Goal: Entertainment & Leisure: Consume media (video, audio)

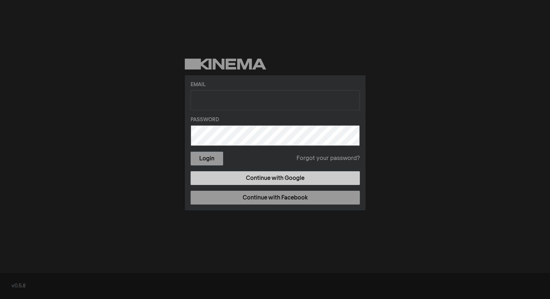
click at [262, 175] on link "Continue with Google" at bounding box center [275, 178] width 169 height 14
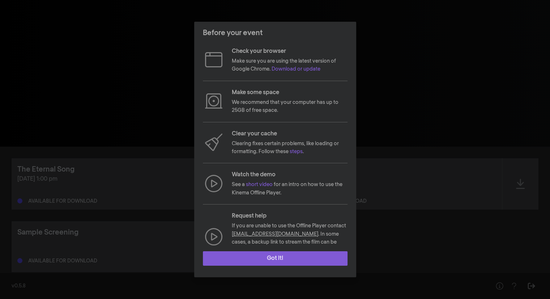
click at [276, 252] on button "Got it!" at bounding box center [275, 258] width 145 height 14
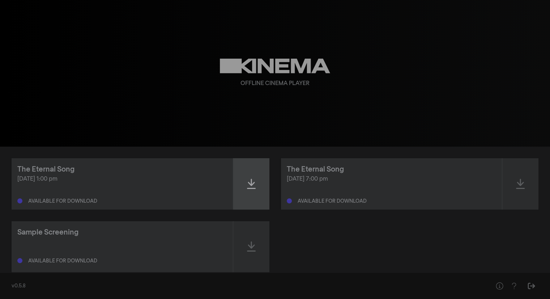
click at [253, 183] on icon at bounding box center [251, 184] width 9 height 10
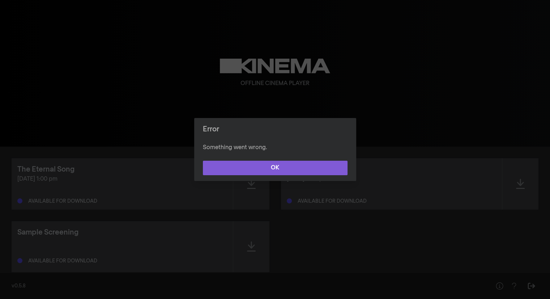
click at [295, 168] on button "OK" at bounding box center [275, 168] width 145 height 14
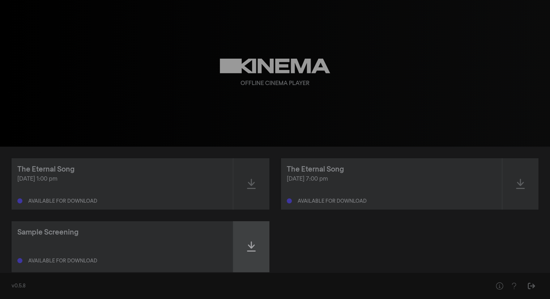
click at [253, 242] on icon at bounding box center [251, 246] width 9 height 12
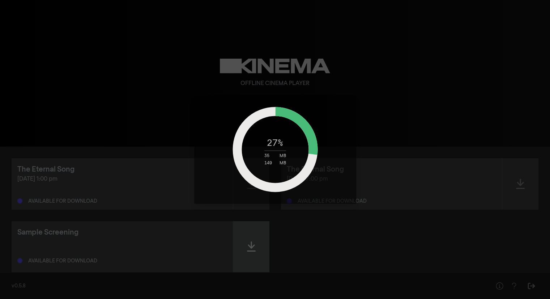
click at [253, 242] on div "27 % 35 MB 149 MB" at bounding box center [275, 149] width 550 height 299
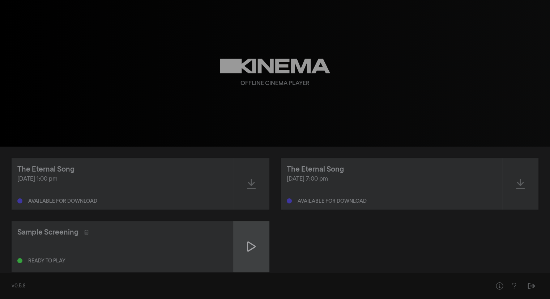
click at [253, 243] on icon at bounding box center [251, 246] width 9 height 12
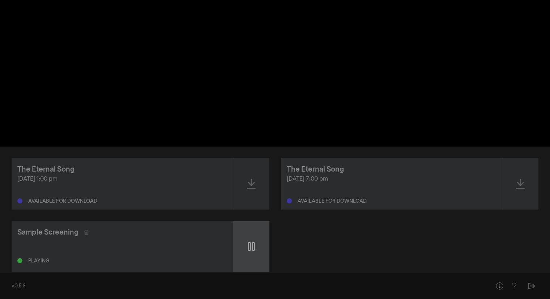
click at [253, 243] on icon at bounding box center [251, 246] width 7 height 12
type input "9.566348"
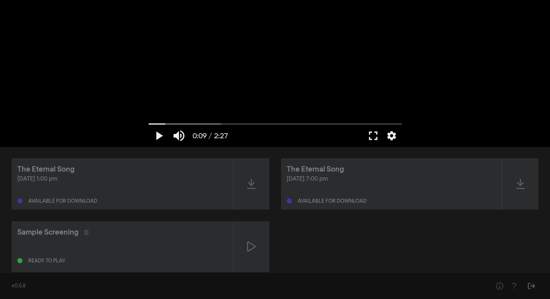
click at [19, 201] on div at bounding box center [19, 200] width 5 height 5
click at [18, 199] on div at bounding box center [19, 200] width 5 height 5
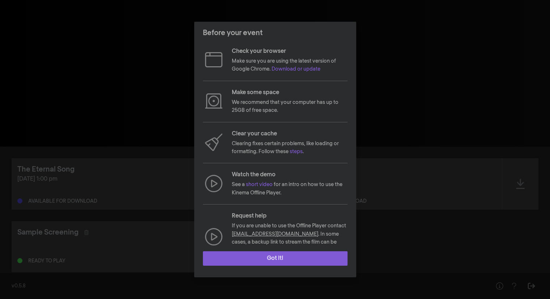
click at [264, 258] on button "Got it!" at bounding box center [275, 258] width 145 height 14
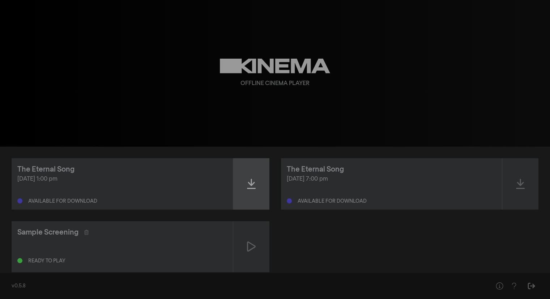
click at [247, 182] on icon at bounding box center [251, 184] width 9 height 12
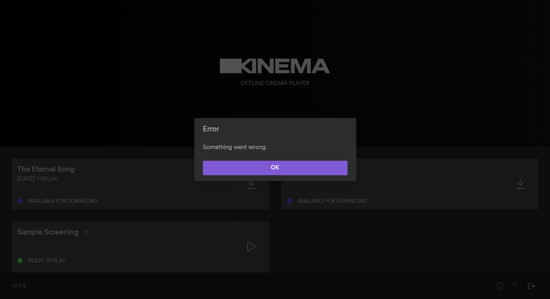
click at [261, 161] on button "OK" at bounding box center [275, 168] width 145 height 14
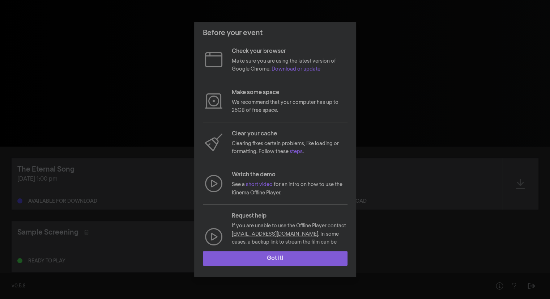
click at [276, 257] on button "Got it!" at bounding box center [275, 258] width 145 height 14
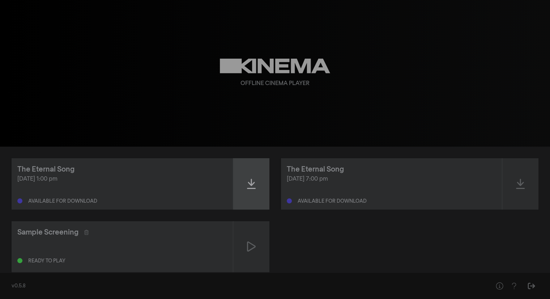
click at [249, 179] on icon at bounding box center [251, 184] width 9 height 12
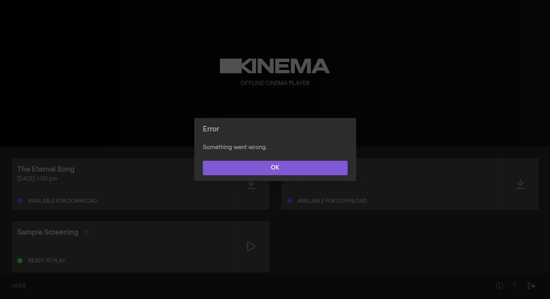
click at [271, 165] on button "OK" at bounding box center [275, 168] width 145 height 14
